Goal: Transaction & Acquisition: Purchase product/service

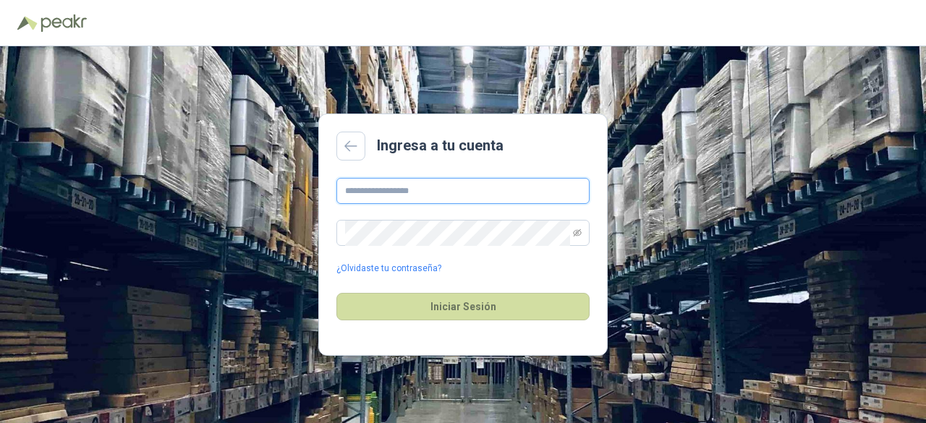
type input "**********"
click at [486, 301] on button "Iniciar Sesión" at bounding box center [462, 306] width 253 height 27
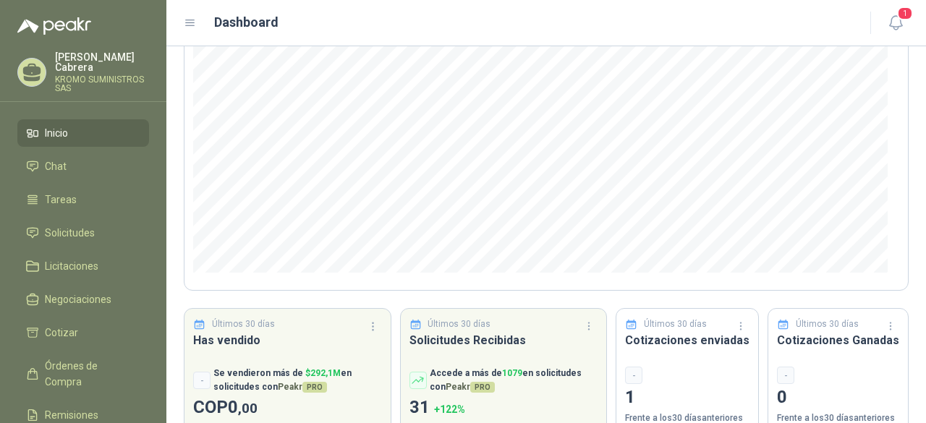
scroll to position [227, 0]
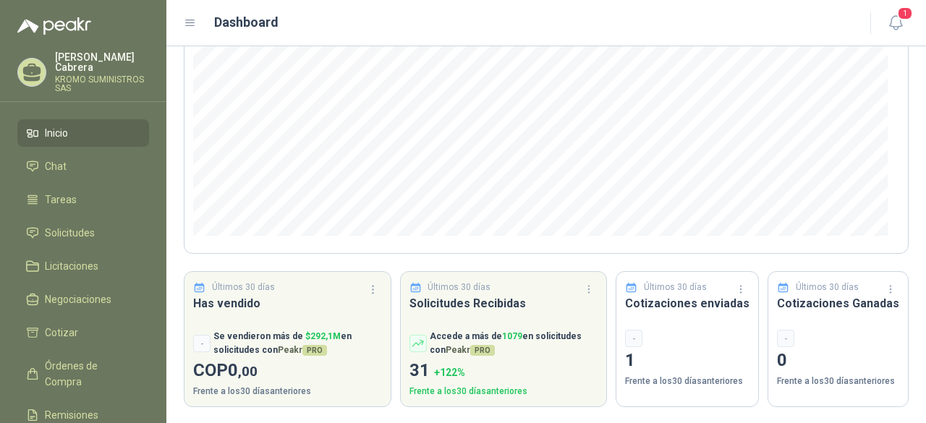
click at [102, 75] on p "KROMO SUMINISTROS SAS" at bounding box center [102, 83] width 94 height 17
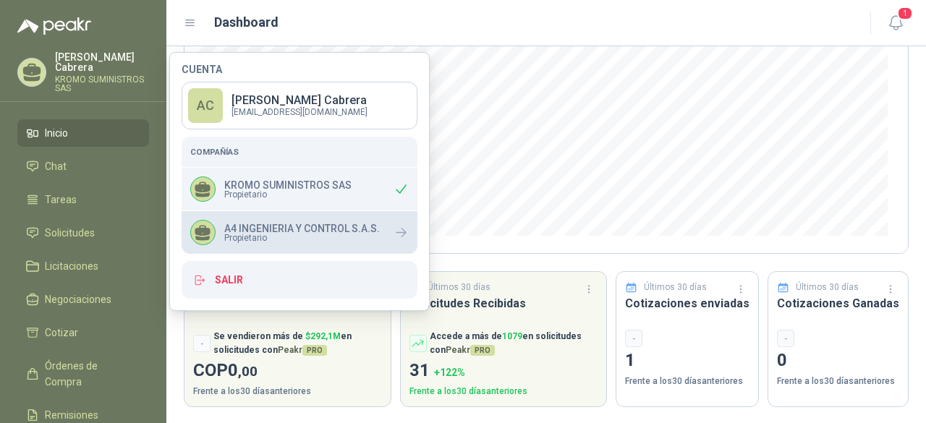
click at [399, 230] on icon at bounding box center [401, 232] width 15 height 15
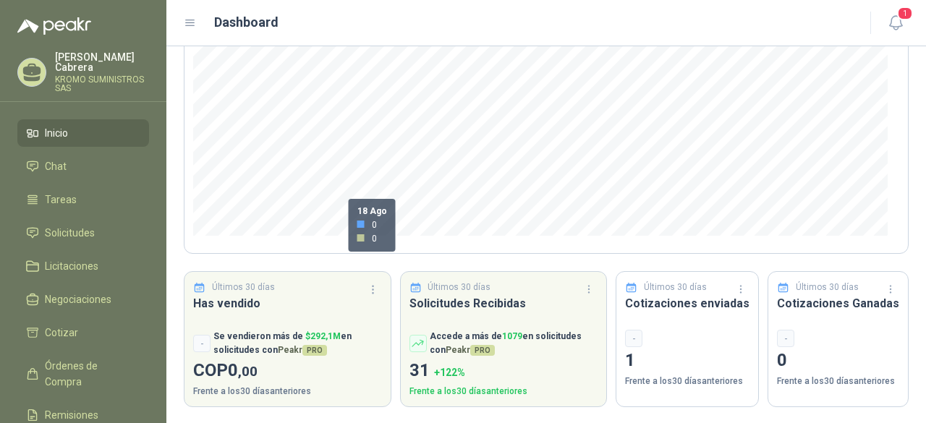
scroll to position [0, 0]
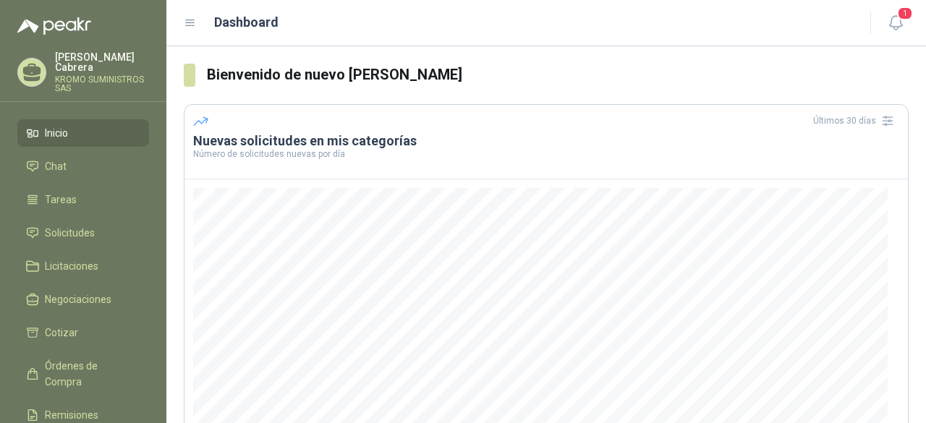
click at [69, 125] on li "Inicio" at bounding box center [83, 133] width 114 height 16
click at [103, 75] on p "KROMO SUMINISTROS SAS" at bounding box center [102, 83] width 94 height 17
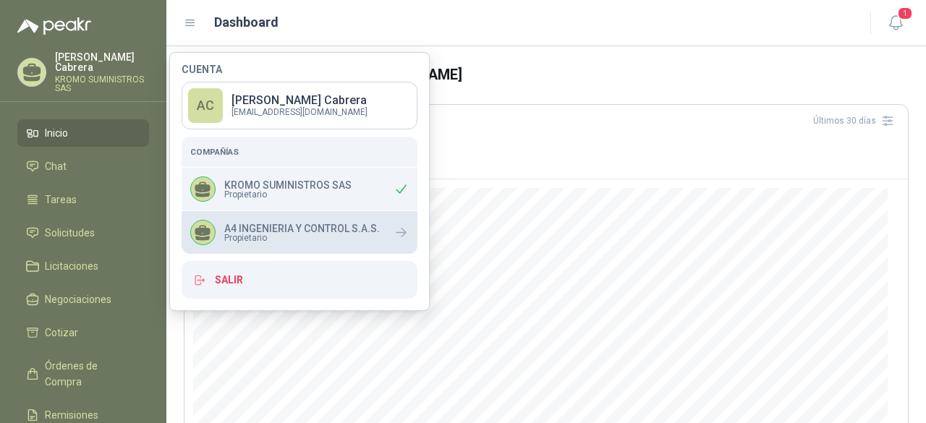
click at [349, 242] on div "A4 INGENIERIA Y CONTROL S.A.S. Propietario" at bounding box center [285, 232] width 190 height 25
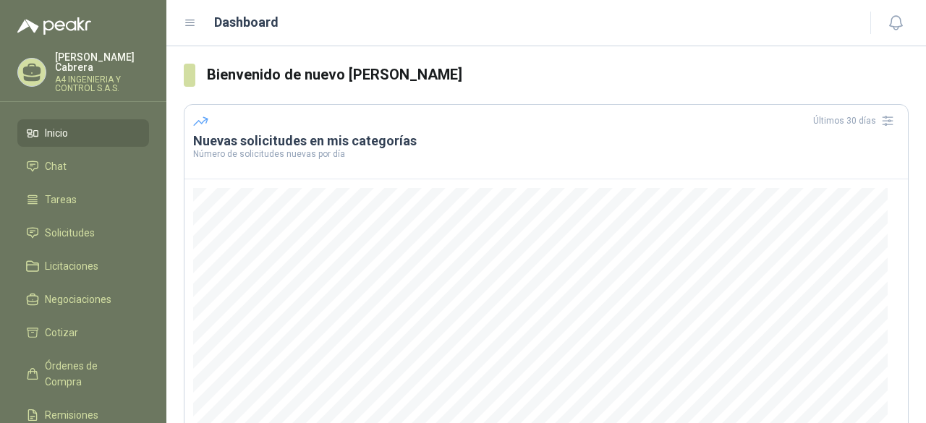
click at [191, 22] on icon at bounding box center [190, 23] width 13 height 13
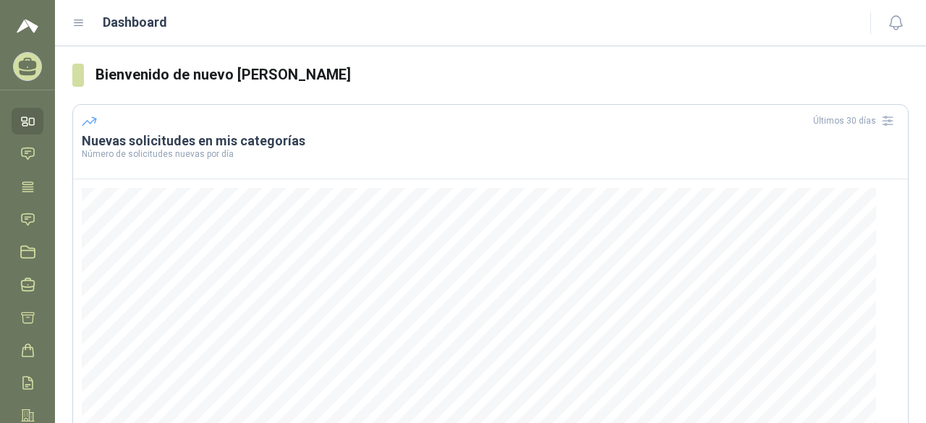
click at [80, 24] on icon at bounding box center [78, 23] width 13 height 13
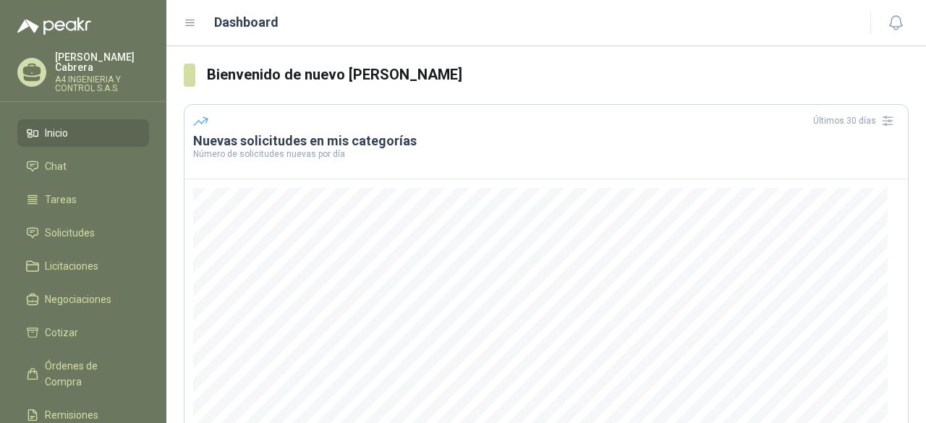
click at [192, 23] on icon at bounding box center [190, 23] width 13 height 13
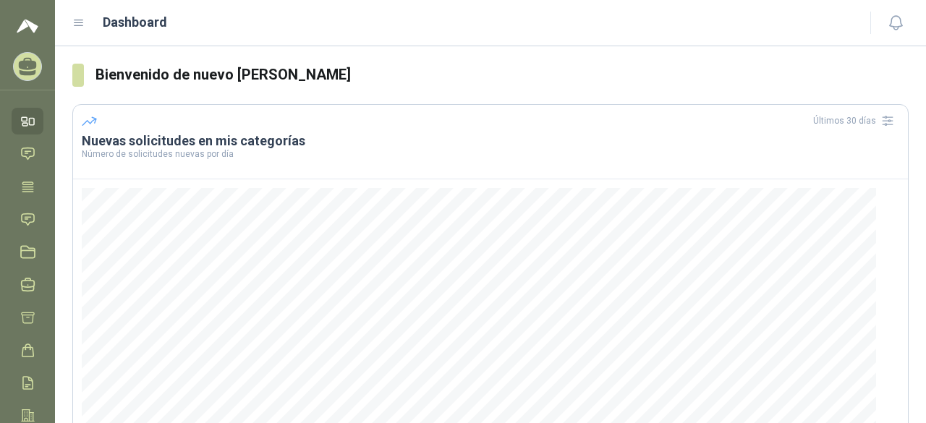
click at [26, 63] on icon at bounding box center [28, 64] width 18 height 12
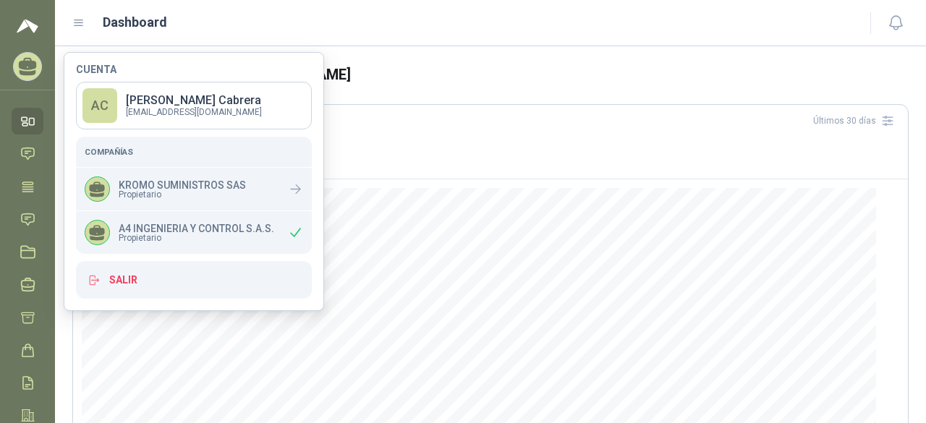
click at [193, 231] on p "A4 INGENIERIA Y CONTROL S.A.S." at bounding box center [197, 229] width 156 height 10
click at [121, 224] on p "A4 INGENIERIA Y CONTROL S.A.S." at bounding box center [197, 229] width 156 height 10
click at [29, 67] on icon at bounding box center [28, 64] width 18 height 12
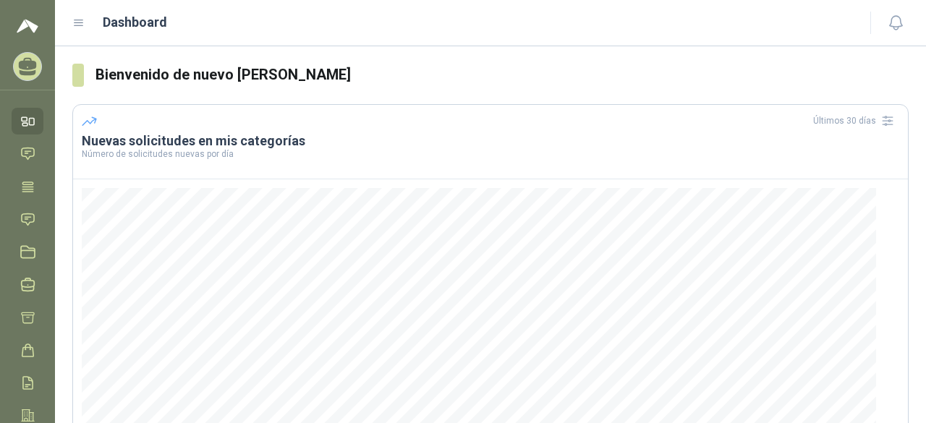
click at [26, 24] on img at bounding box center [28, 25] width 22 height 17
click at [84, 20] on icon at bounding box center [78, 23] width 13 height 13
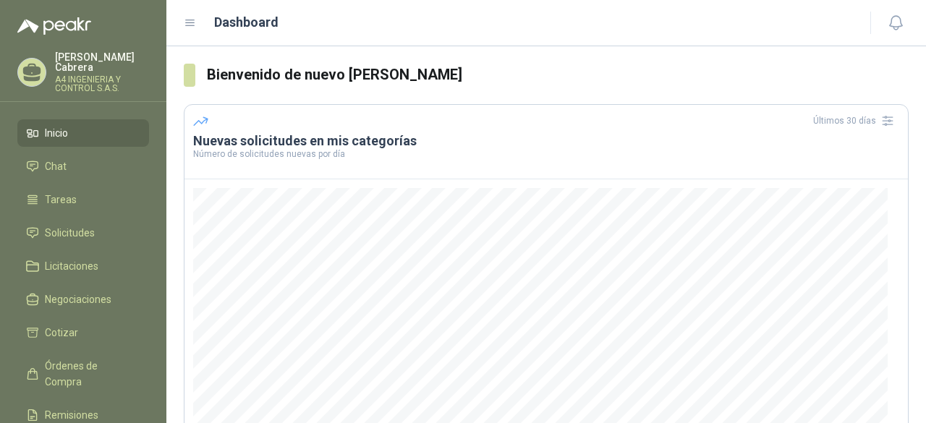
click at [91, 125] on li "Inicio" at bounding box center [83, 133] width 114 height 16
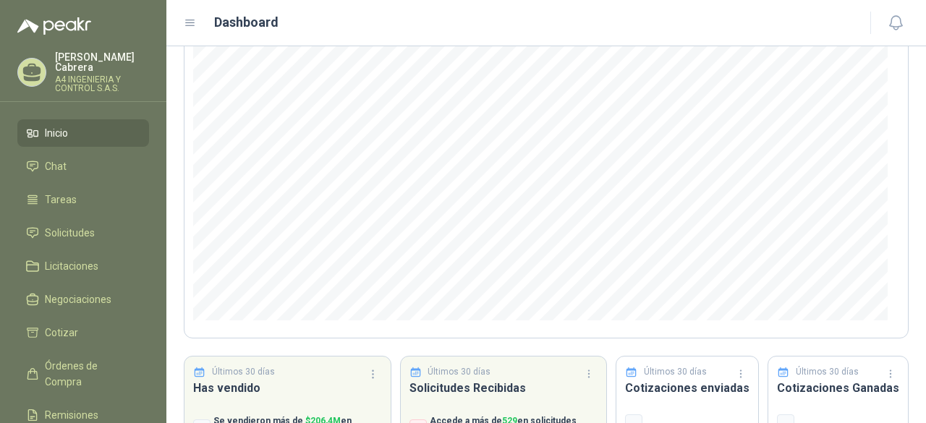
scroll to position [227, 0]
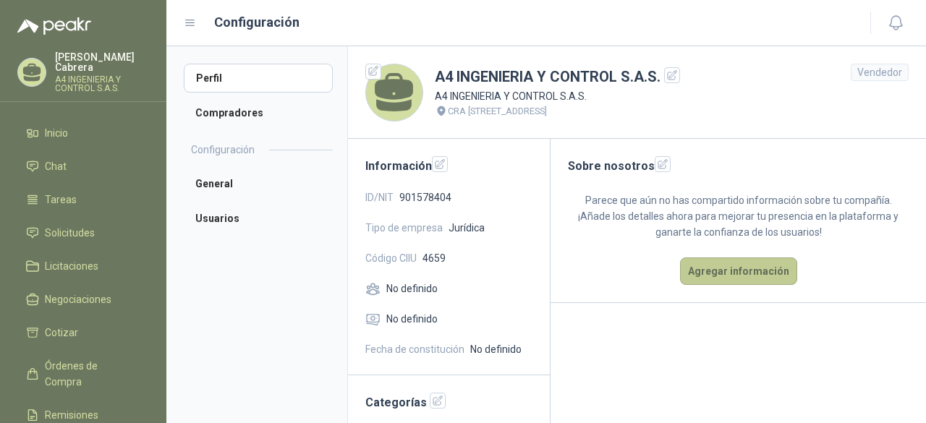
click at [734, 266] on button "Agregar información" at bounding box center [738, 271] width 117 height 27
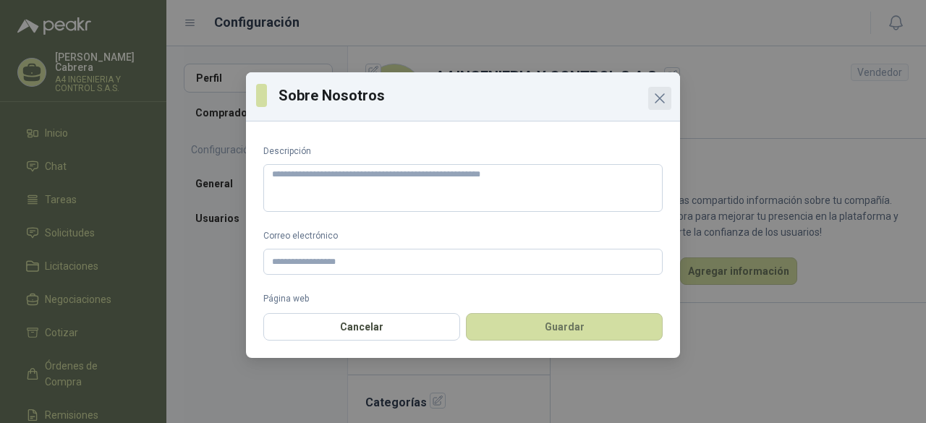
click at [660, 90] on icon "Close" at bounding box center [659, 98] width 17 height 17
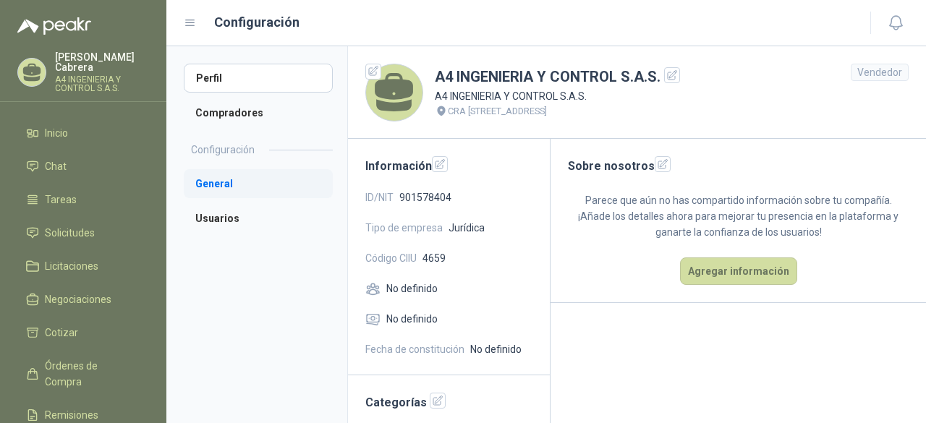
click at [237, 183] on li "General" at bounding box center [258, 183] width 149 height 29
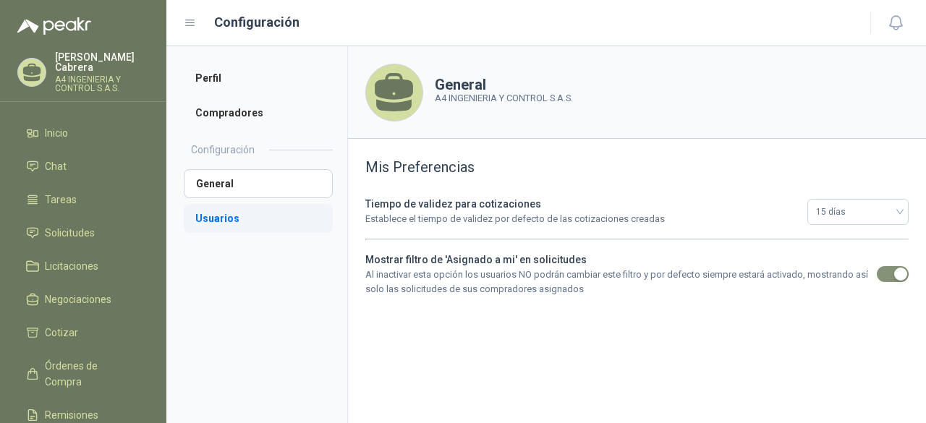
click at [229, 219] on li "Usuarios" at bounding box center [258, 218] width 149 height 29
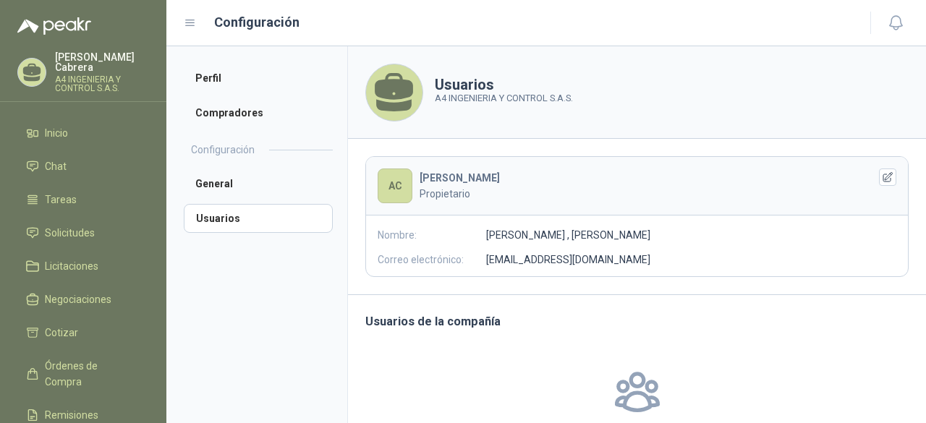
click at [545, 258] on p "[EMAIL_ADDRESS][DOMAIN_NAME]" at bounding box center [568, 260] width 164 height 16
click at [882, 174] on icon "button" at bounding box center [888, 177] width 12 height 12
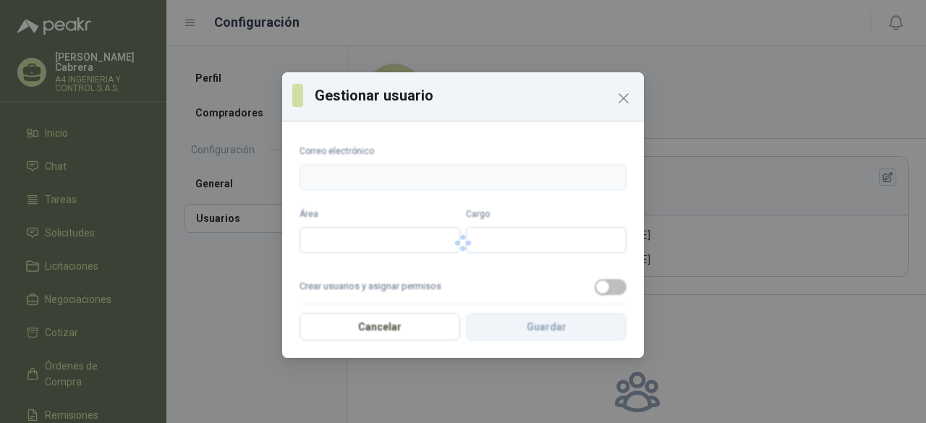
type input "**********"
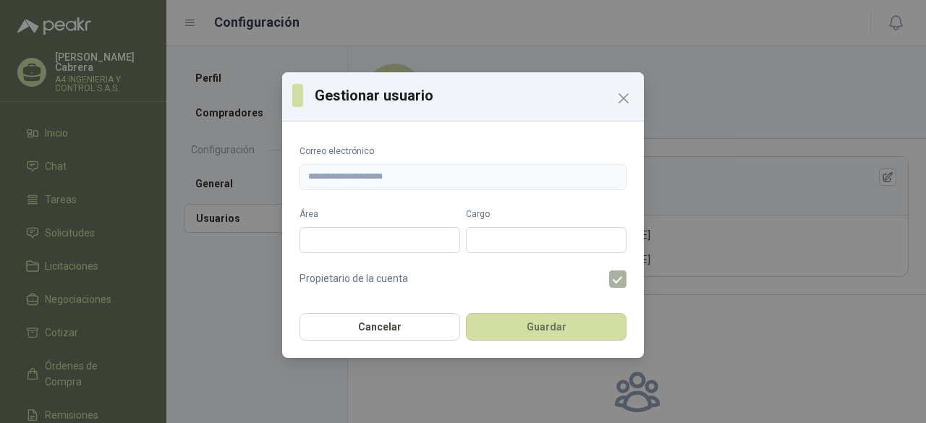
click at [263, 177] on div "**********" at bounding box center [463, 211] width 926 height 423
click at [609, 282] on label at bounding box center [623, 279] width 29 height 17
click at [609, 277] on label at bounding box center [623, 279] width 29 height 17
click at [611, 286] on label at bounding box center [623, 279] width 29 height 17
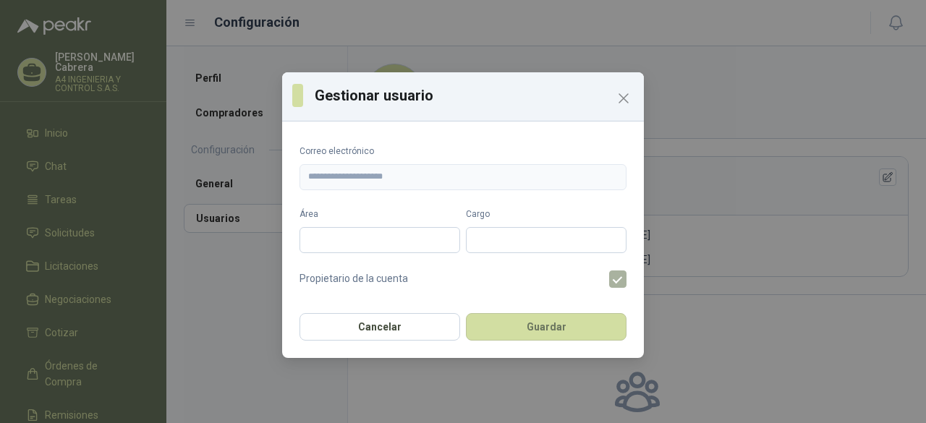
click at [611, 286] on label at bounding box center [623, 279] width 29 height 17
click at [620, 92] on icon "Close" at bounding box center [623, 98] width 17 height 17
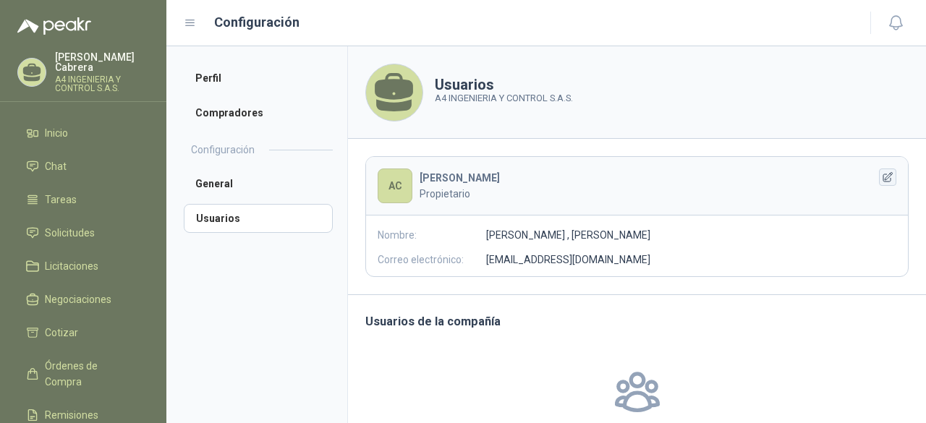
click at [882, 176] on icon "button" at bounding box center [888, 177] width 12 height 12
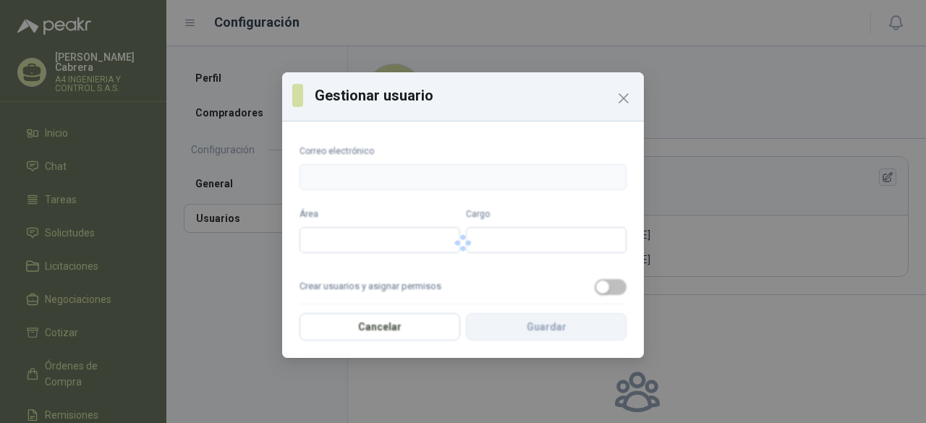
type input "**********"
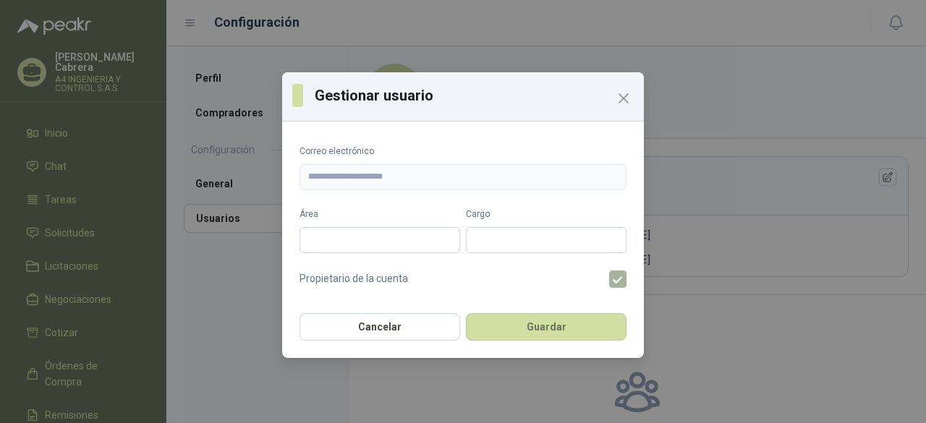
click at [609, 284] on label at bounding box center [623, 279] width 29 height 17
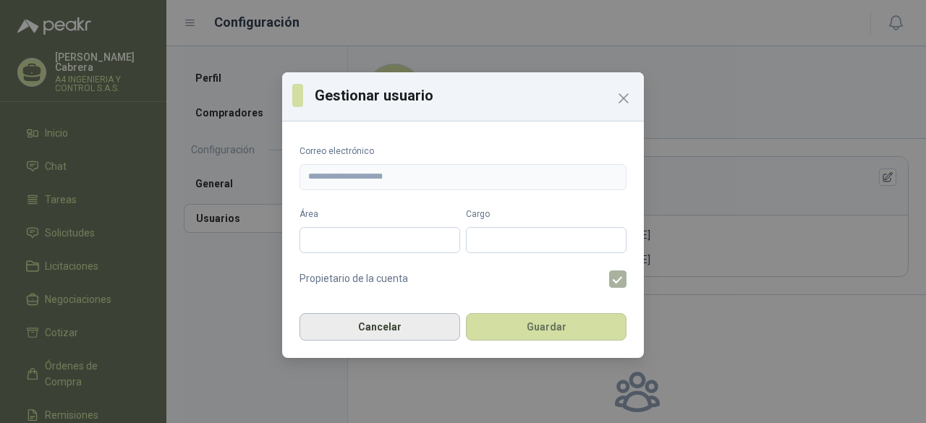
click at [395, 323] on button "Cancelar" at bounding box center [380, 326] width 161 height 27
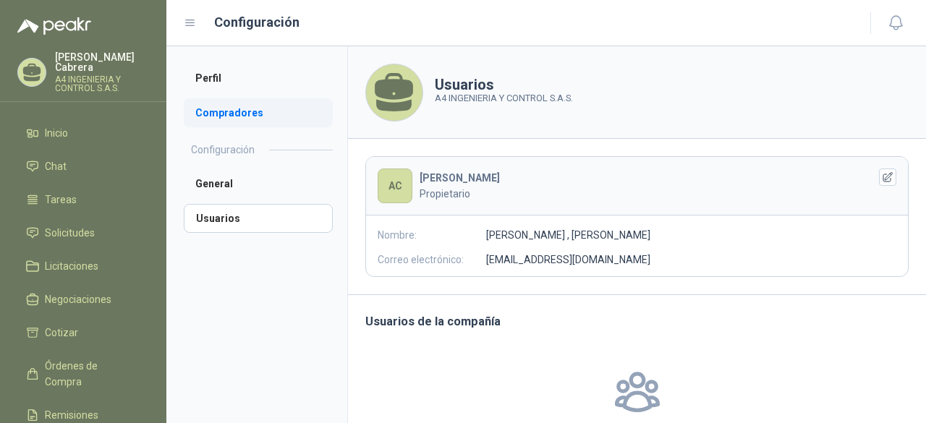
click at [237, 111] on li "Compradores" at bounding box center [258, 112] width 149 height 29
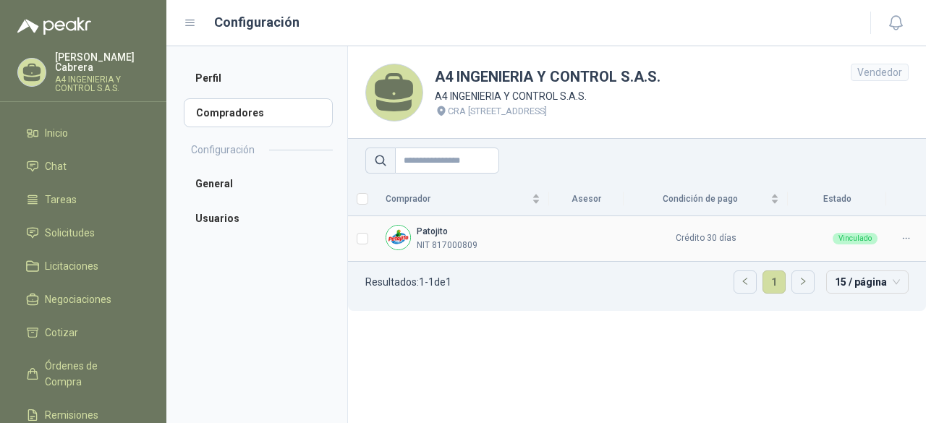
click at [906, 237] on icon at bounding box center [906, 238] width 11 height 11
click at [624, 362] on section "A4 INGENIERIA Y CONTROL S.A.S. A4 INGENIERIA Y CONTROL S.A.S. CRA 100 B # 1 OES…" at bounding box center [636, 234] width 579 height 377
click at [182, 20] on header "Configuración" at bounding box center [546, 23] width 760 height 46
click at [183, 20] on header "Configuración" at bounding box center [546, 23] width 760 height 46
click at [194, 23] on icon at bounding box center [190, 23] width 13 height 13
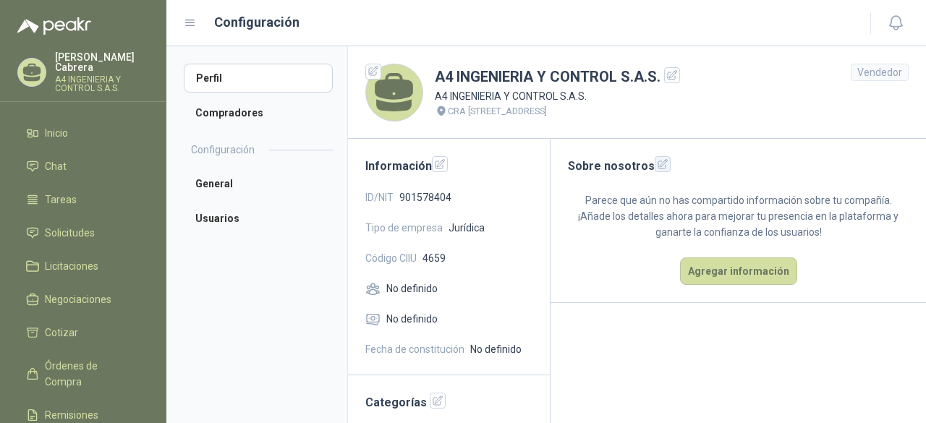
click at [661, 167] on icon "button" at bounding box center [663, 164] width 12 height 12
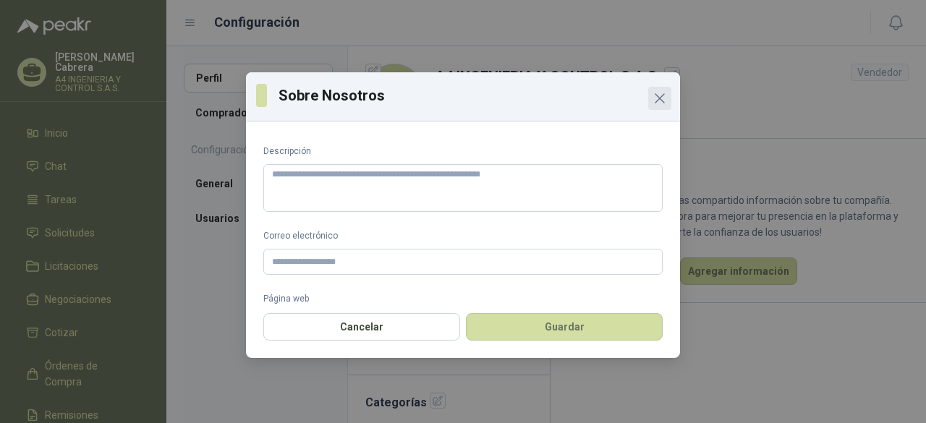
click at [654, 99] on icon "Close" at bounding box center [659, 98] width 17 height 17
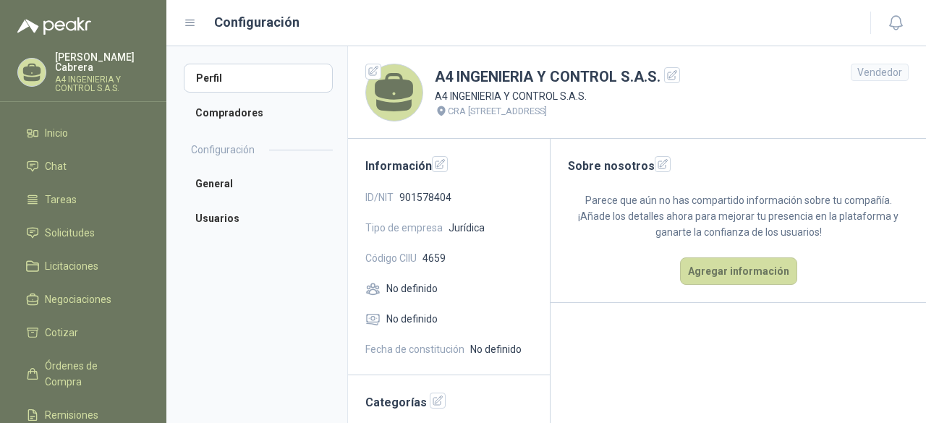
drag, startPoint x: 179, startPoint y: 19, endPoint x: 169, endPoint y: 25, distance: 11.4
click at [179, 19] on header "Configuración" at bounding box center [546, 23] width 760 height 46
click at [80, 75] on p "A4 INGENIERIA Y CONTROL S.A.S." at bounding box center [102, 83] width 94 height 17
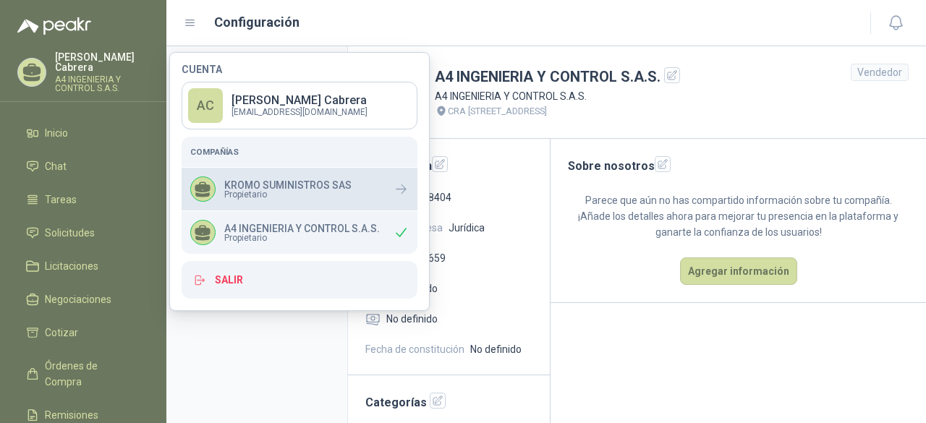
click at [289, 177] on div "KROMO SUMINISTROS SAS Propietario" at bounding box center [270, 189] width 161 height 25
click at [327, 192] on span "Propietario" at bounding box center [287, 194] width 127 height 9
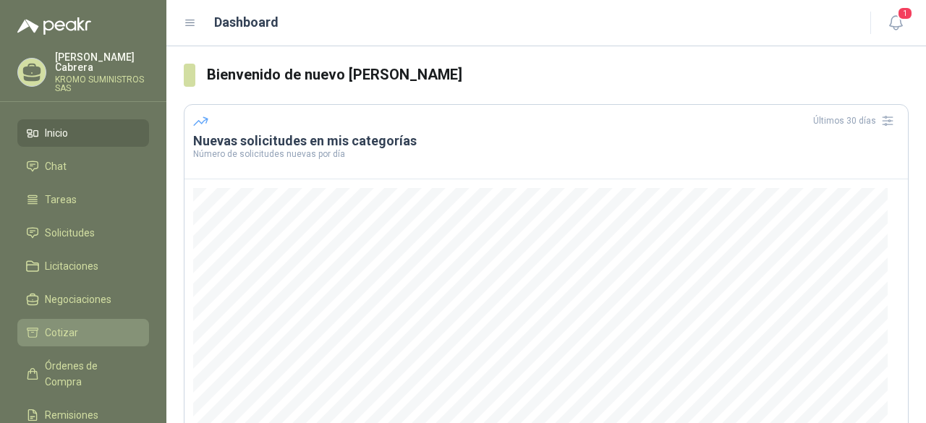
click at [74, 325] on span "Cotizar" at bounding box center [61, 333] width 33 height 16
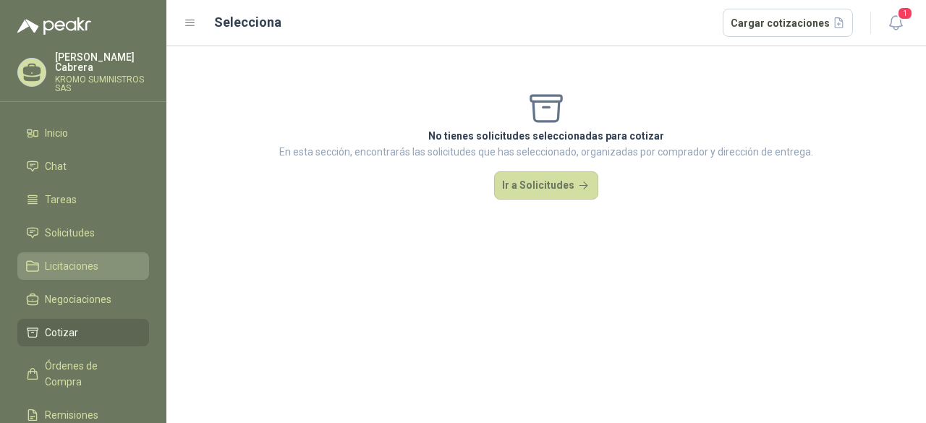
click at [82, 258] on span "Licitaciones" at bounding box center [72, 266] width 54 height 16
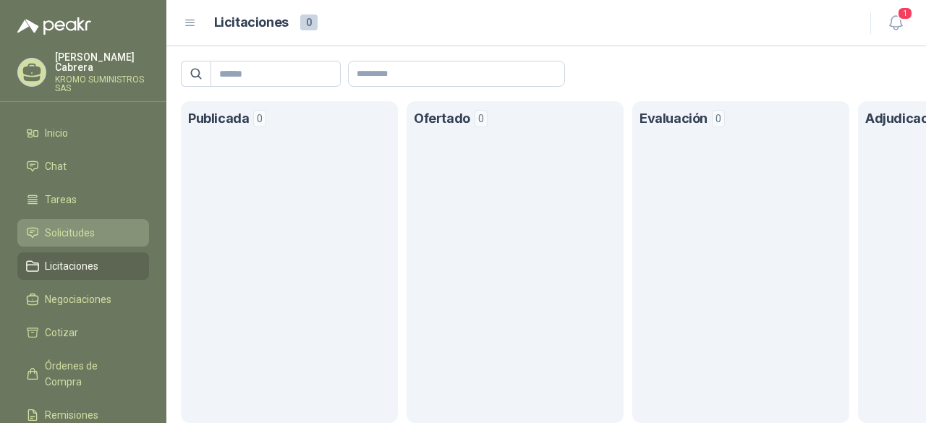
click at [94, 225] on span "Solicitudes" at bounding box center [70, 233] width 50 height 16
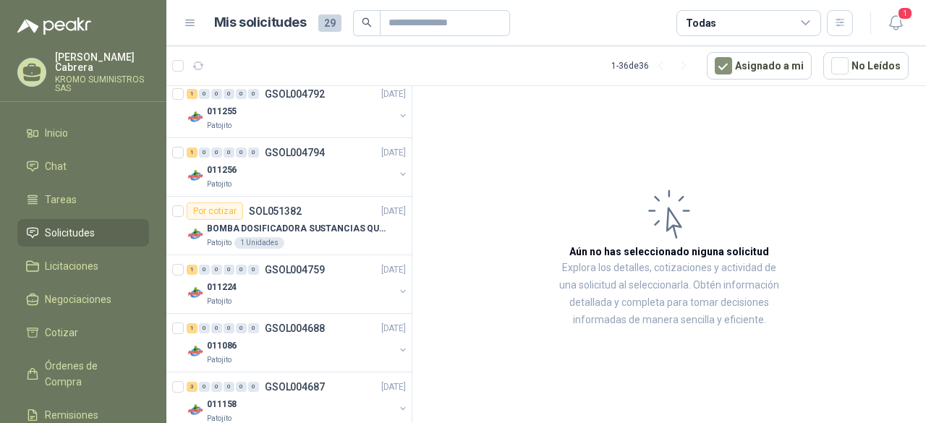
scroll to position [1911, 0]
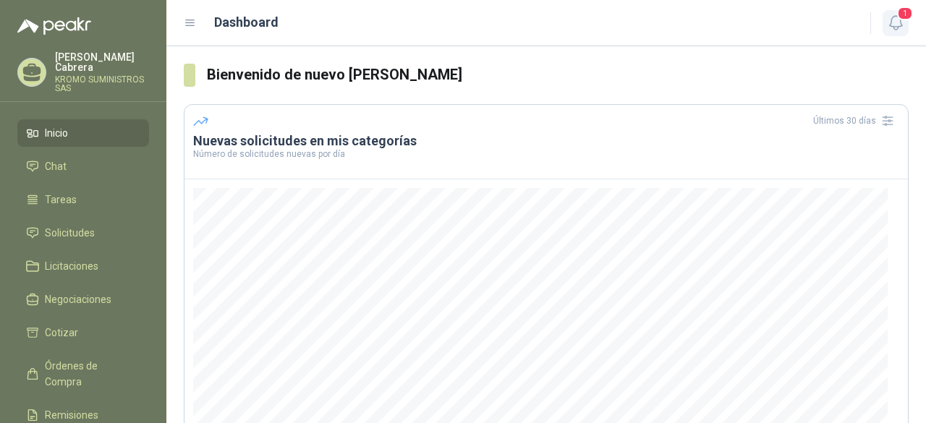
click at [901, 25] on icon "button" at bounding box center [896, 23] width 18 height 18
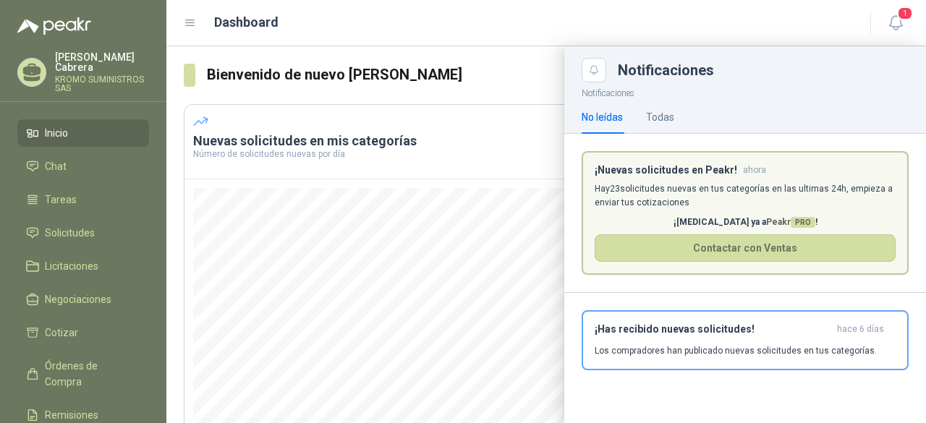
click at [695, 180] on article "¡Nuevas solicitudes en Peakr! ahora [PERSON_NAME] 23 solicitudes nuevas en tus …" at bounding box center [745, 213] width 327 height 124
click at [689, 182] on p "Hay 23 solicitudes nuevas en tus categorías en las ultimas 24h, empieza a envia…" at bounding box center [745, 195] width 301 height 27
click at [666, 111] on div "Todas" at bounding box center [660, 117] width 28 height 16
click at [71, 225] on span "Solicitudes" at bounding box center [70, 233] width 50 height 16
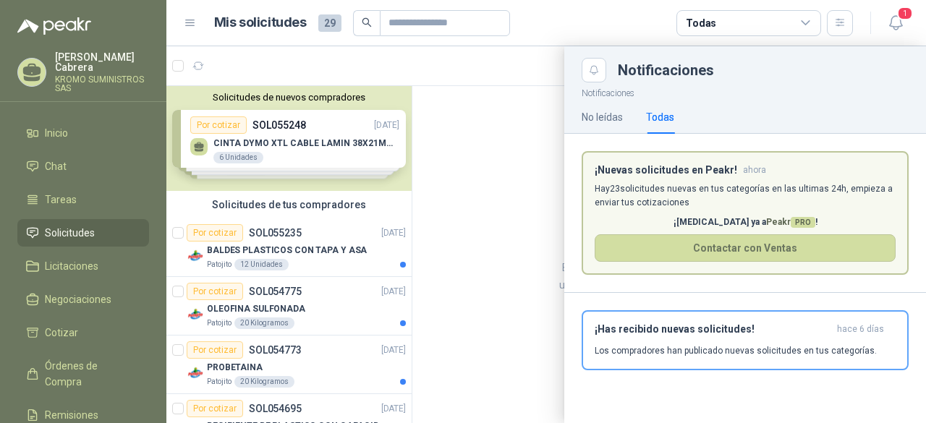
click at [544, 116] on div at bounding box center [546, 234] width 760 height 377
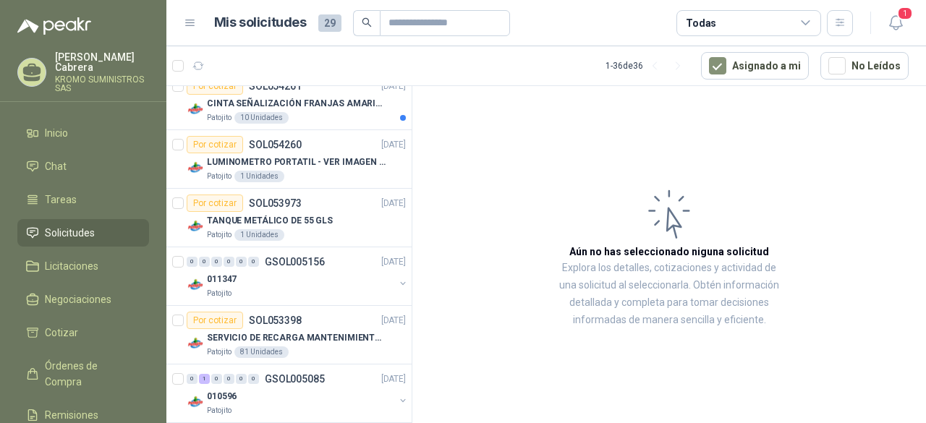
scroll to position [579, 0]
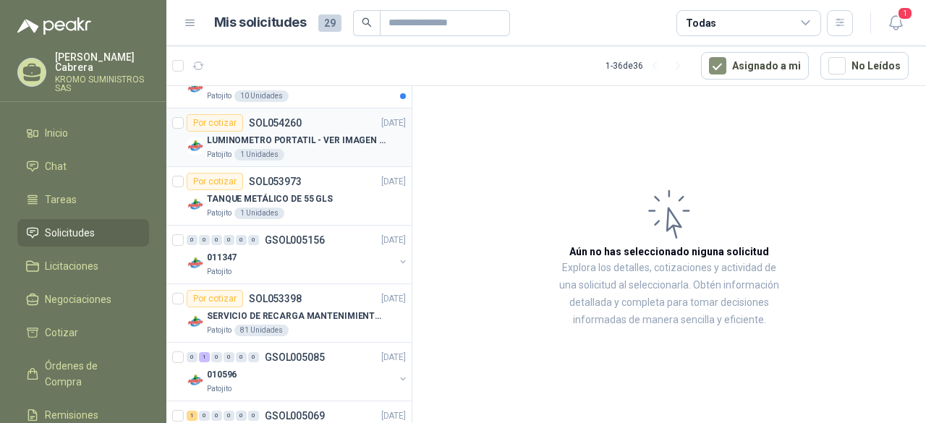
click at [298, 144] on p "LUMINOMETRO PORTATIL - VER IMAGEN ADJUNTA" at bounding box center [297, 141] width 180 height 14
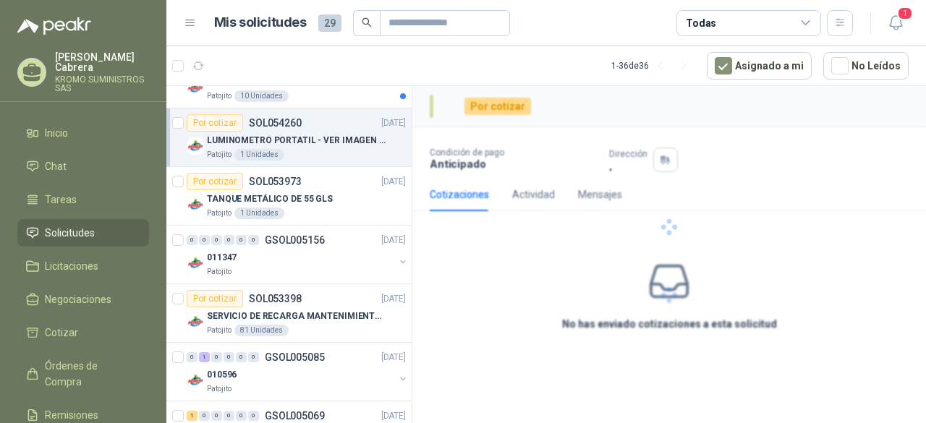
click at [298, 144] on p "LUMINOMETRO PORTATIL - VER IMAGEN ADJUNTA" at bounding box center [297, 141] width 180 height 14
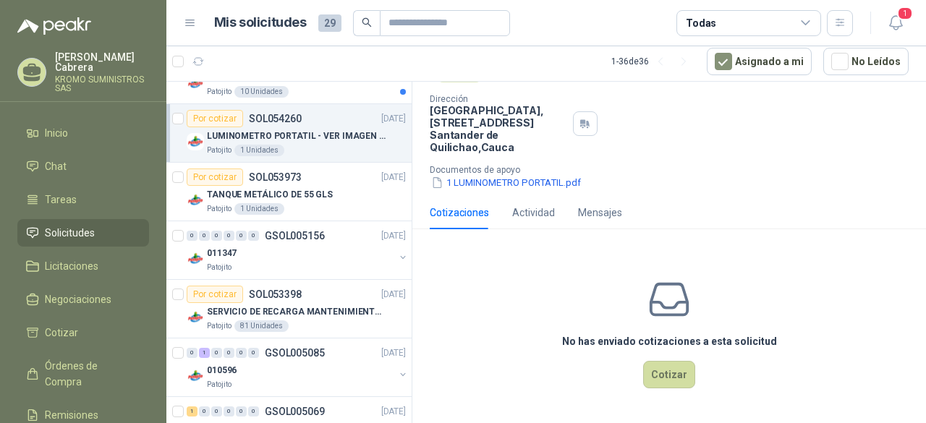
scroll to position [139, 0]
click at [470, 177] on button "1 LUMINOMETRO PORTATIL.pdf" at bounding box center [506, 182] width 153 height 15
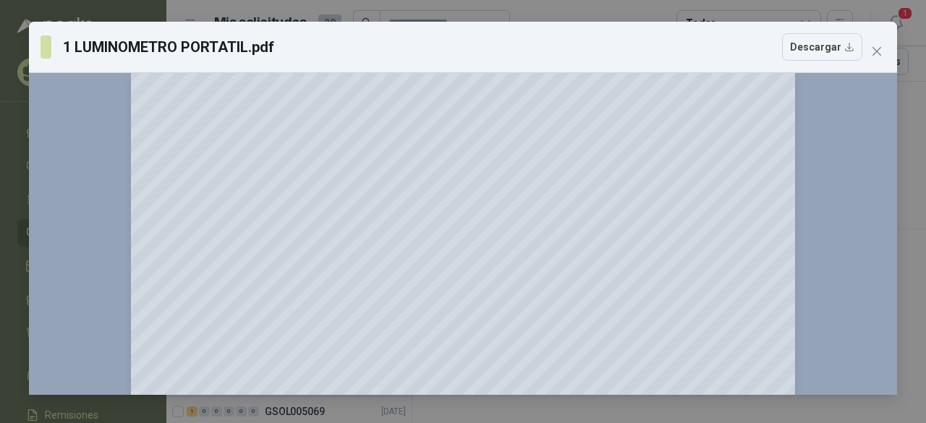
scroll to position [0, 0]
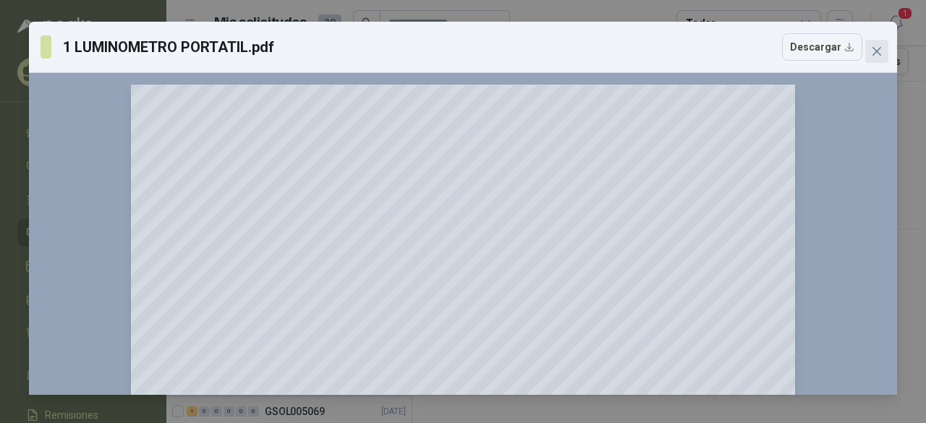
click at [872, 54] on icon "close" at bounding box center [877, 52] width 12 height 12
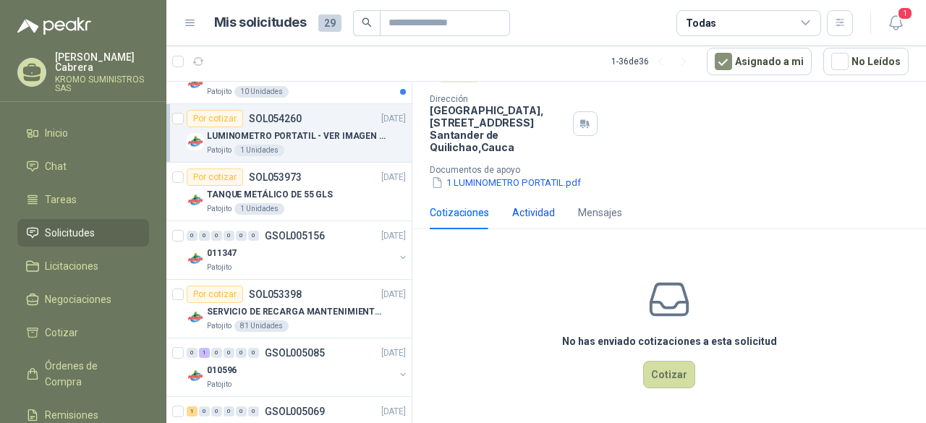
click at [535, 211] on div "Actividad" at bounding box center [533, 213] width 43 height 16
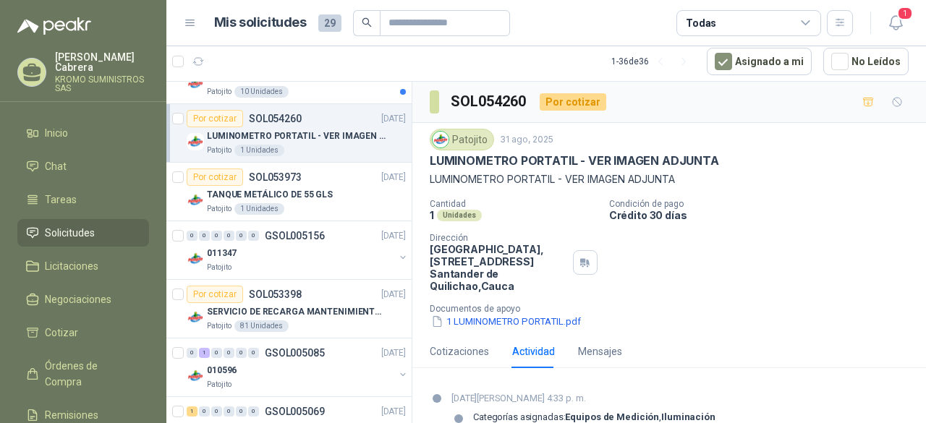
scroll to position [48, 0]
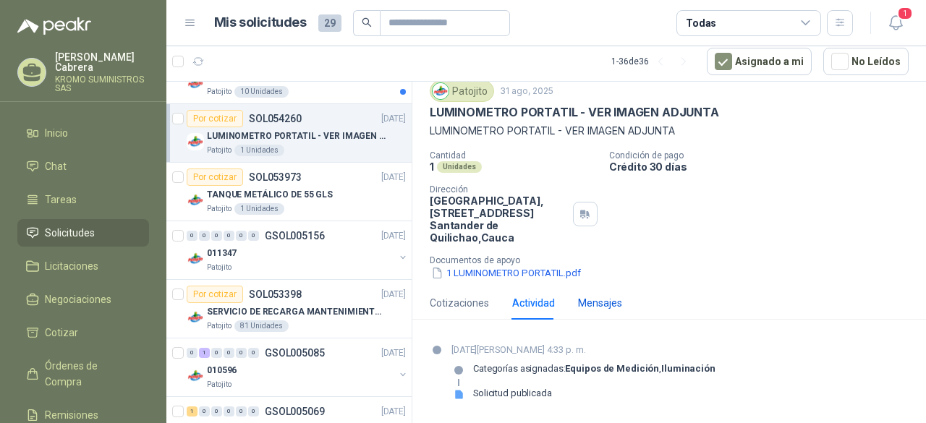
click at [598, 295] on div "Mensajes" at bounding box center [600, 303] width 44 height 16
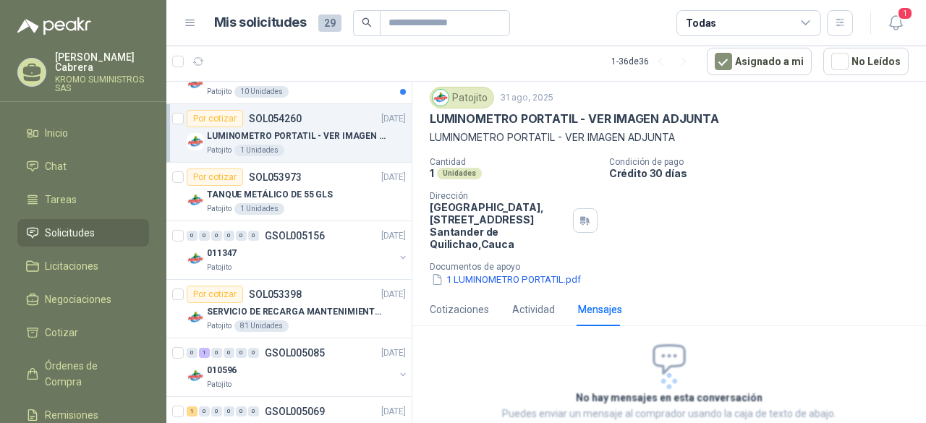
scroll to position [114, 0]
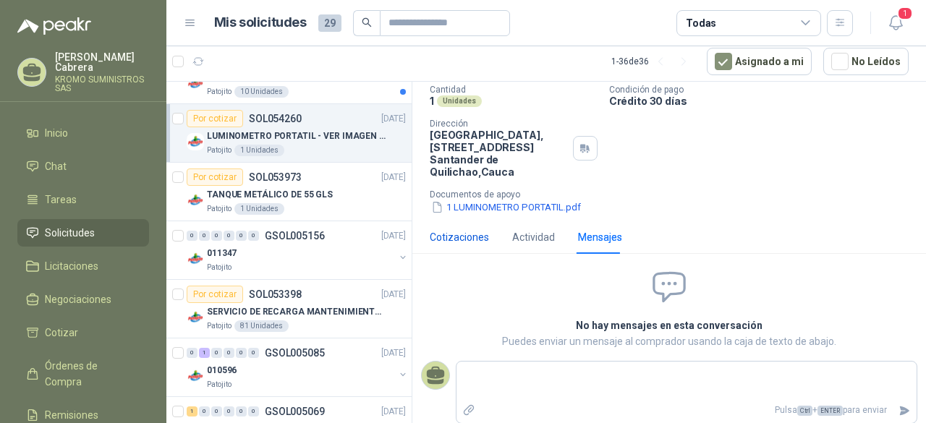
click at [460, 241] on div "Cotizaciones" at bounding box center [459, 237] width 59 height 16
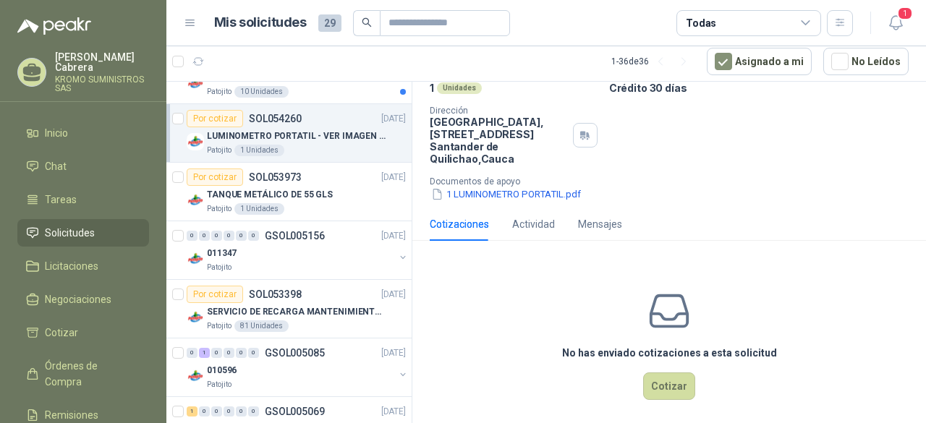
scroll to position [139, 0]
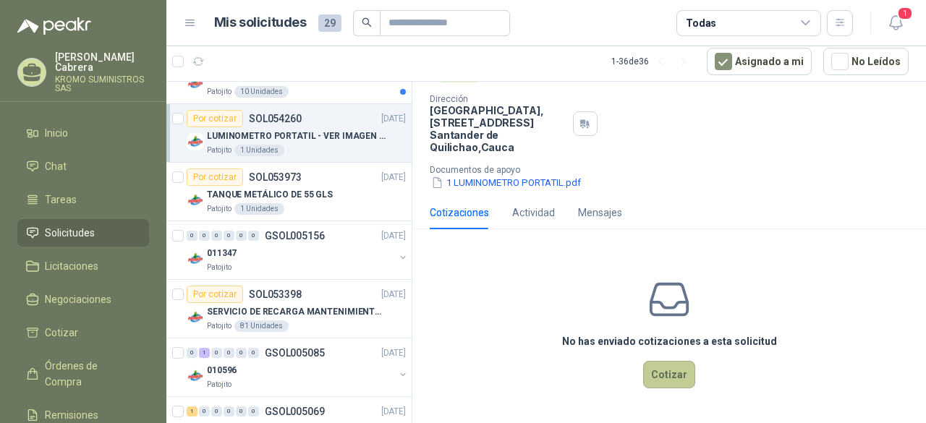
click at [674, 378] on button "Cotizar" at bounding box center [669, 374] width 52 height 27
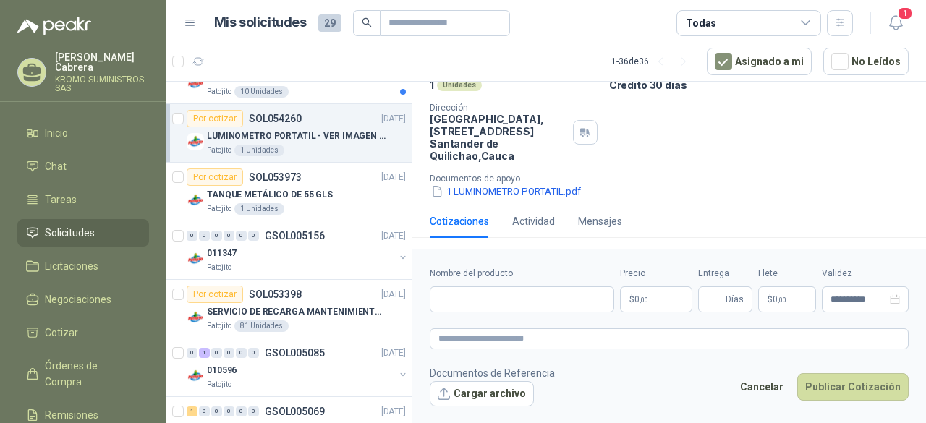
scroll to position [129, 0]
click at [519, 187] on button "1 LUMINOMETRO PORTATIL.pdf" at bounding box center [506, 192] width 153 height 15
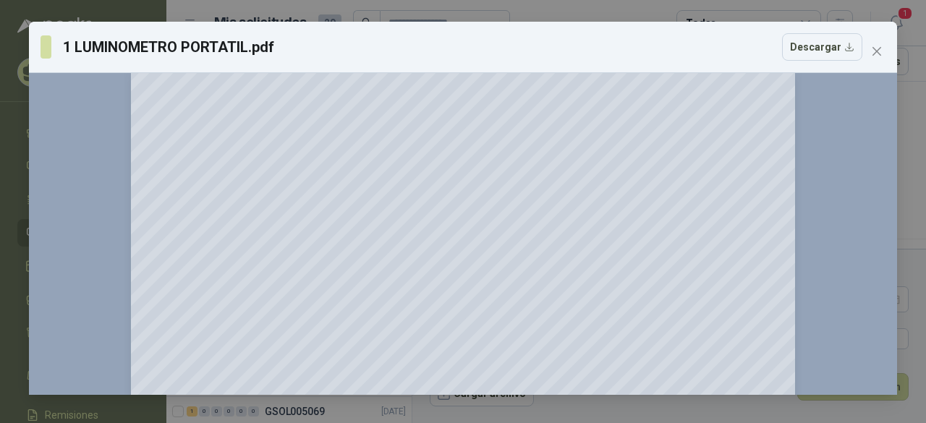
scroll to position [0, 0]
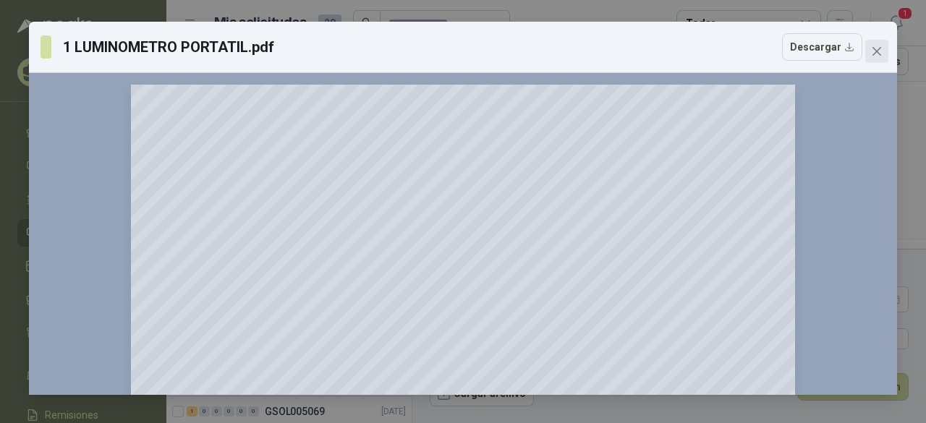
click at [874, 46] on icon "close" at bounding box center [877, 52] width 12 height 12
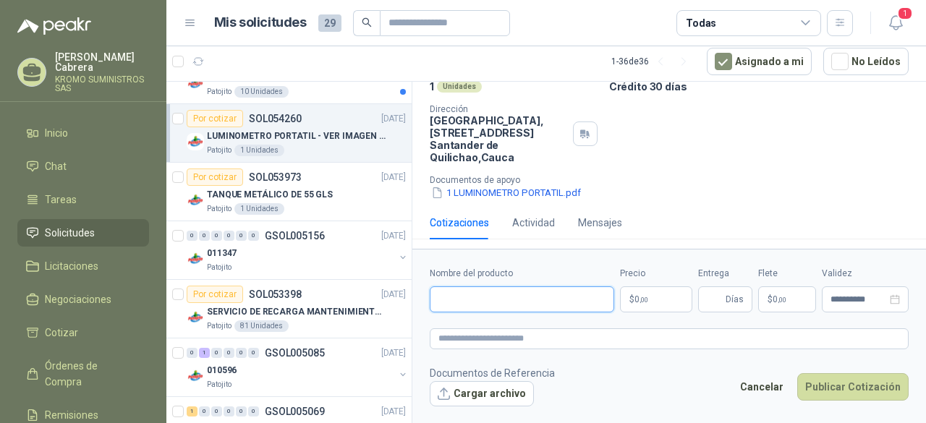
click at [468, 300] on input "Nombre del producto" at bounding box center [522, 299] width 184 height 26
type input "**********"
click at [653, 302] on p "$ 0 ,00" at bounding box center [656, 299] width 72 height 26
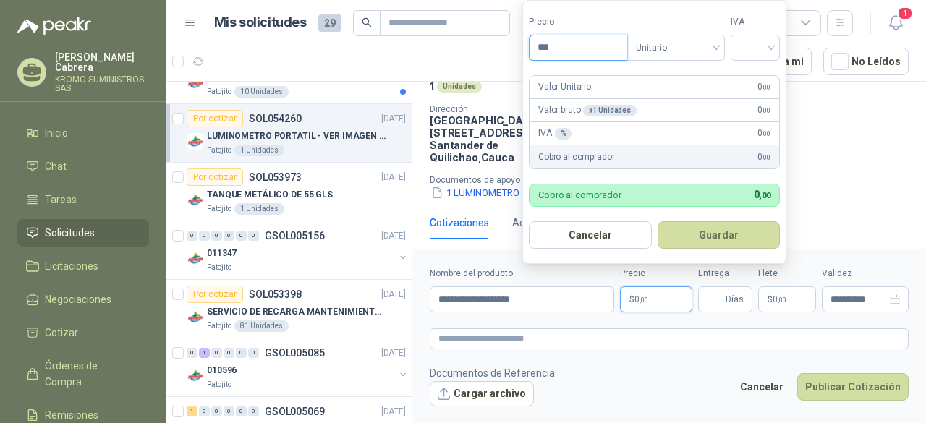
click at [582, 41] on input "***" at bounding box center [579, 47] width 98 height 25
click at [689, 51] on span "Unitario" at bounding box center [674, 48] width 80 height 22
type input "**********"
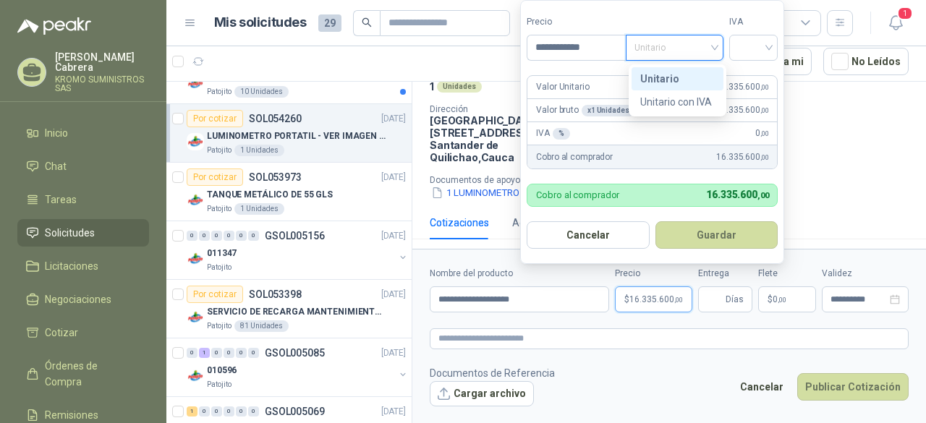
click at [680, 80] on div "Unitario" at bounding box center [677, 79] width 75 height 16
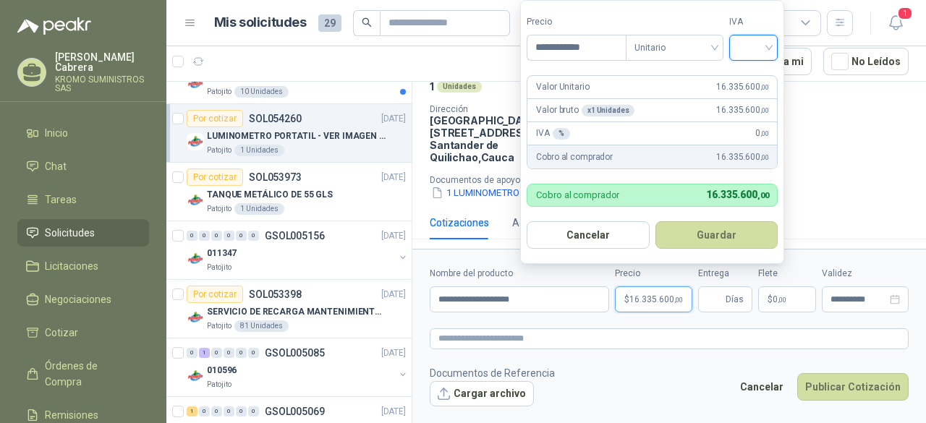
click at [770, 48] on input "search" at bounding box center [754, 46] width 32 height 22
click at [760, 87] on div "19%" at bounding box center [757, 78] width 44 height 23
click at [703, 237] on button "Guardar" at bounding box center [719, 234] width 124 height 27
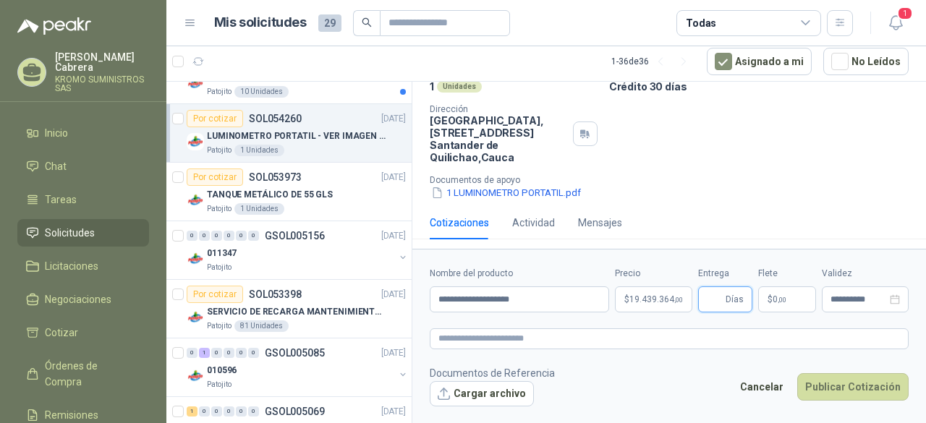
scroll to position [56, 0]
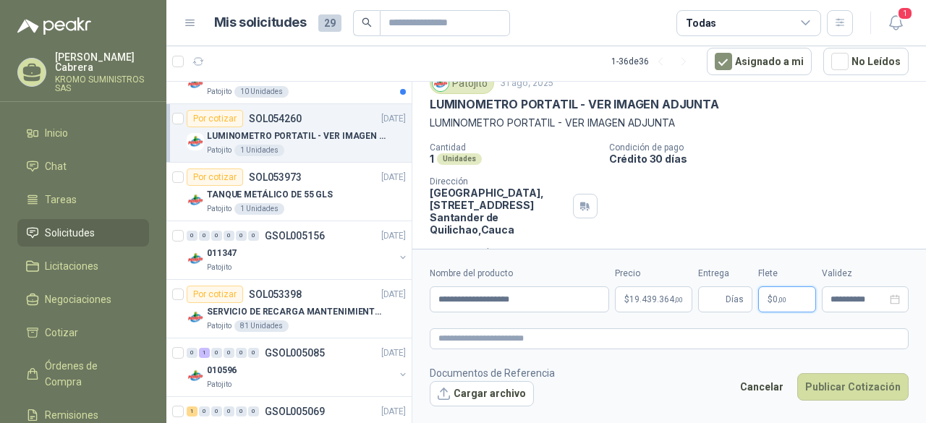
click at [789, 303] on p "$ 0 ,00" at bounding box center [787, 299] width 58 height 26
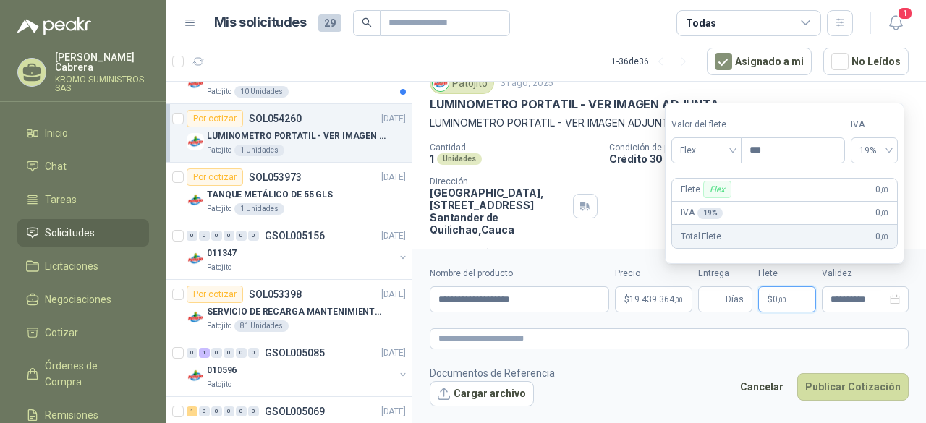
click at [789, 303] on p "$ 0 ,00" at bounding box center [787, 299] width 58 height 26
click at [732, 300] on span "Días" at bounding box center [735, 299] width 18 height 25
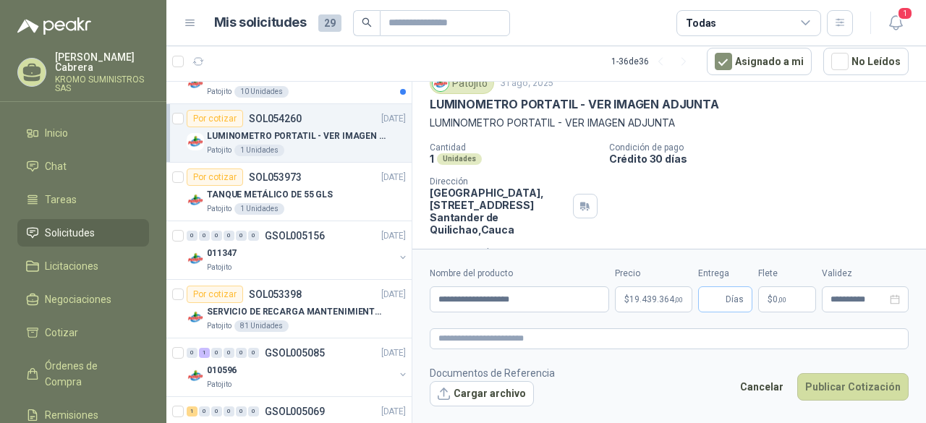
click at [727, 302] on span "Días" at bounding box center [735, 299] width 18 height 25
type input "*"
click at [496, 340] on textarea at bounding box center [669, 338] width 479 height 20
click at [461, 390] on button "Cargar archivo" at bounding box center [482, 394] width 104 height 26
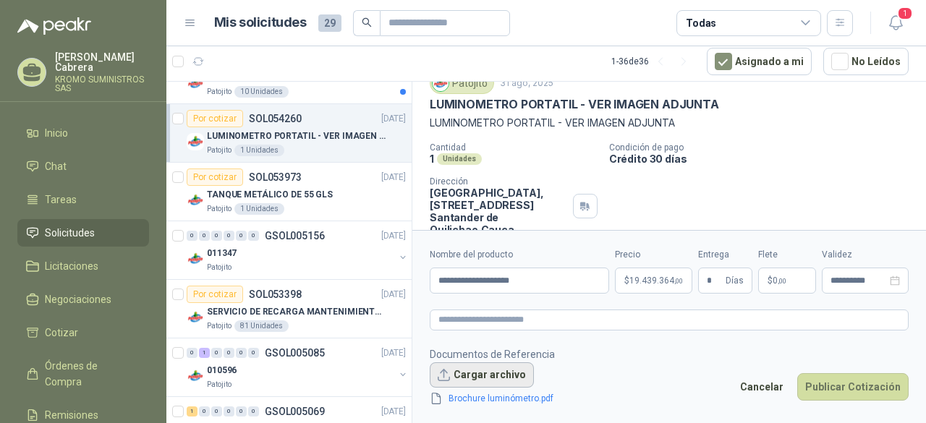
click at [495, 363] on button "Cargar archivo" at bounding box center [482, 375] width 104 height 26
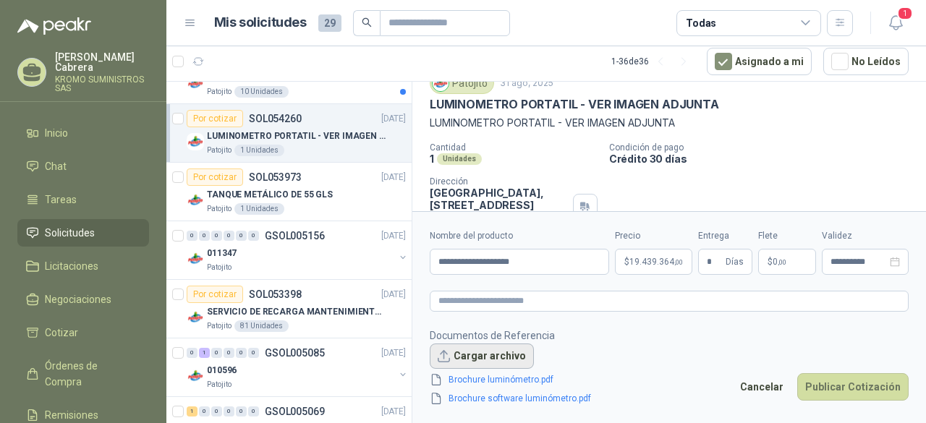
click at [469, 353] on button "Cargar archivo" at bounding box center [482, 357] width 104 height 26
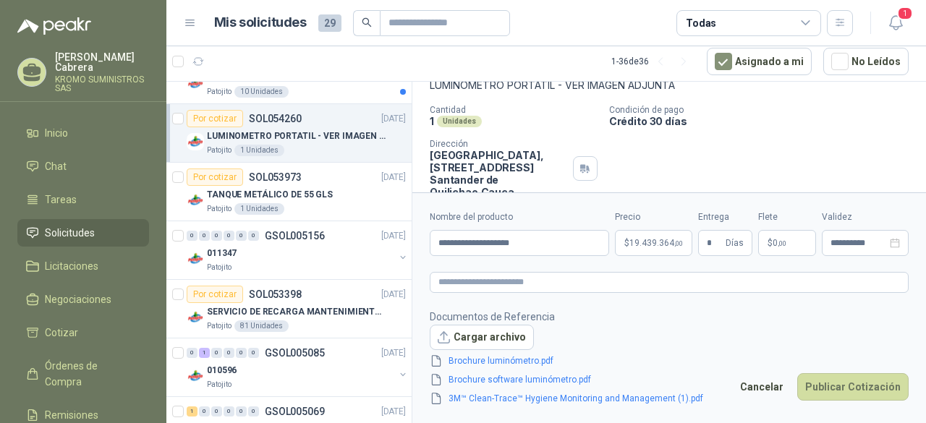
scroll to position [185, 0]
